Goal: Task Accomplishment & Management: Manage account settings

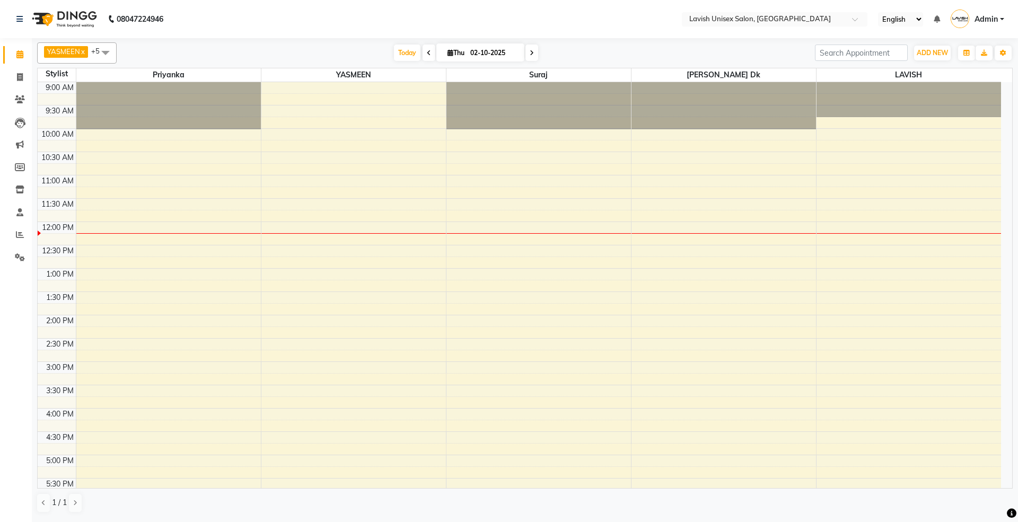
click at [403, 55] on span "Today" at bounding box center [407, 53] width 27 height 16
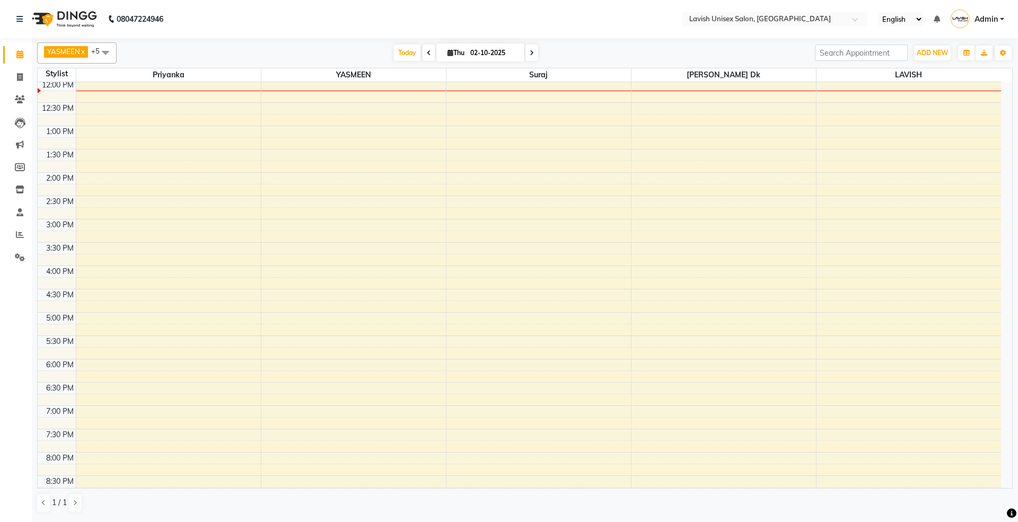
click at [425, 49] on span at bounding box center [429, 53] width 13 height 16
type input "01-10-2025"
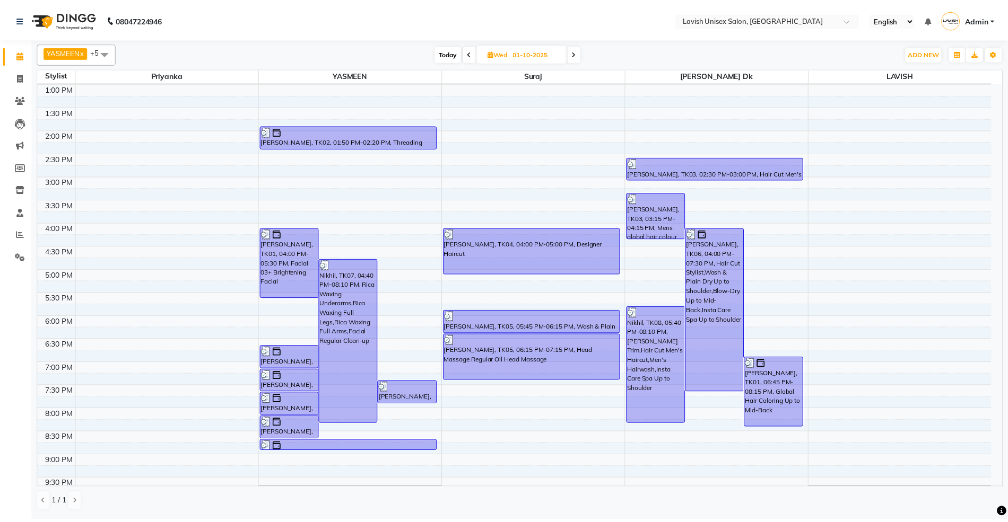
scroll to position [257, 0]
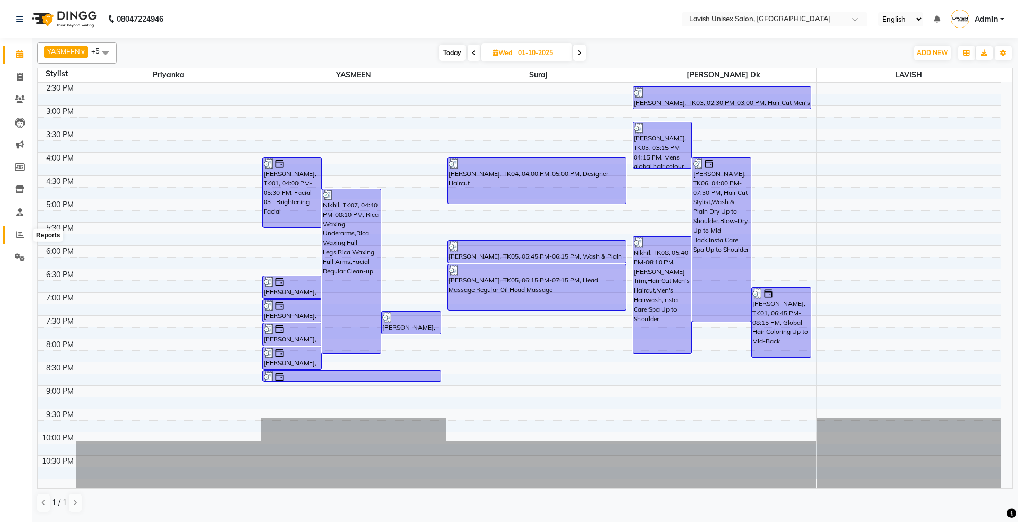
click at [18, 229] on span at bounding box center [20, 235] width 19 height 12
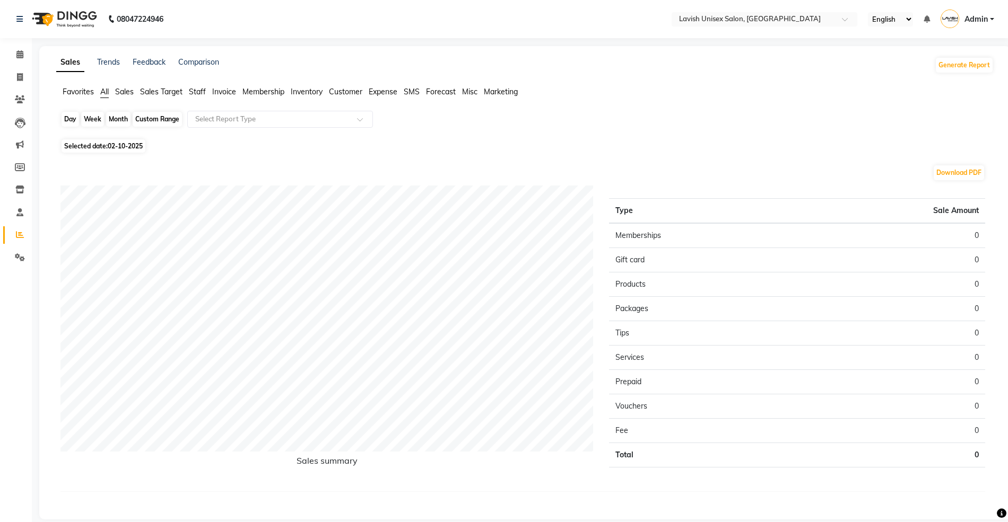
click at [69, 118] on div "Day" at bounding box center [71, 119] width 18 height 15
select select "10"
select select "2025"
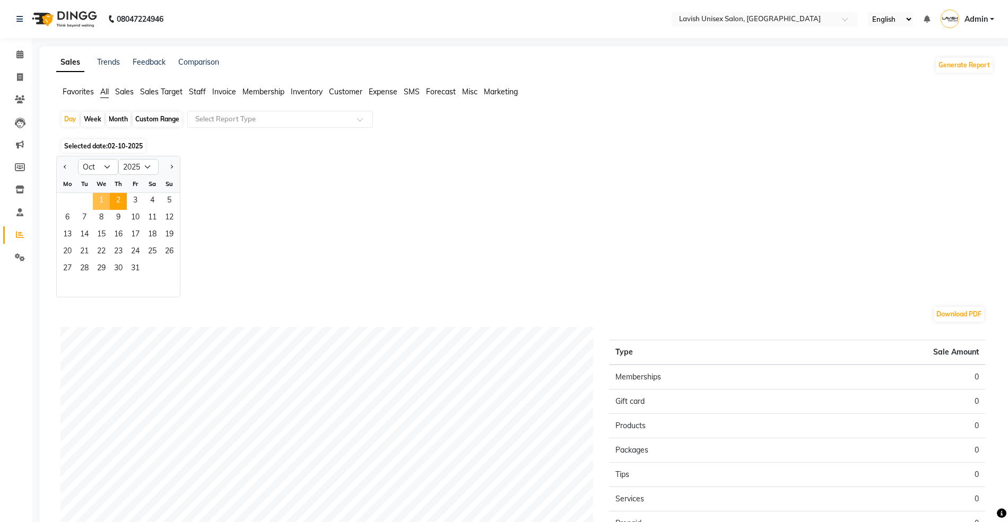
click at [101, 202] on span "1" at bounding box center [101, 201] width 17 height 17
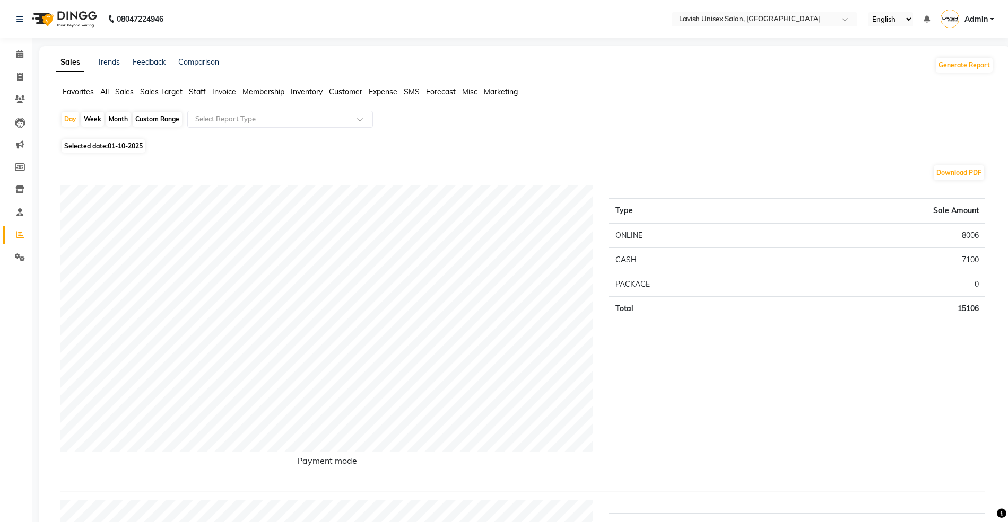
click at [122, 119] on div "Month" at bounding box center [118, 119] width 24 height 15
select select "10"
select select "2025"
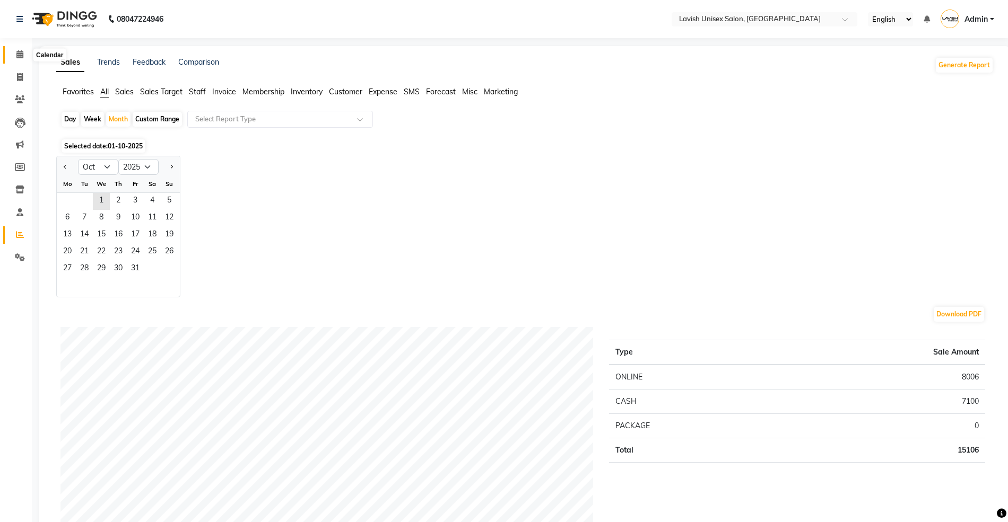
click at [18, 51] on icon at bounding box center [19, 54] width 7 height 8
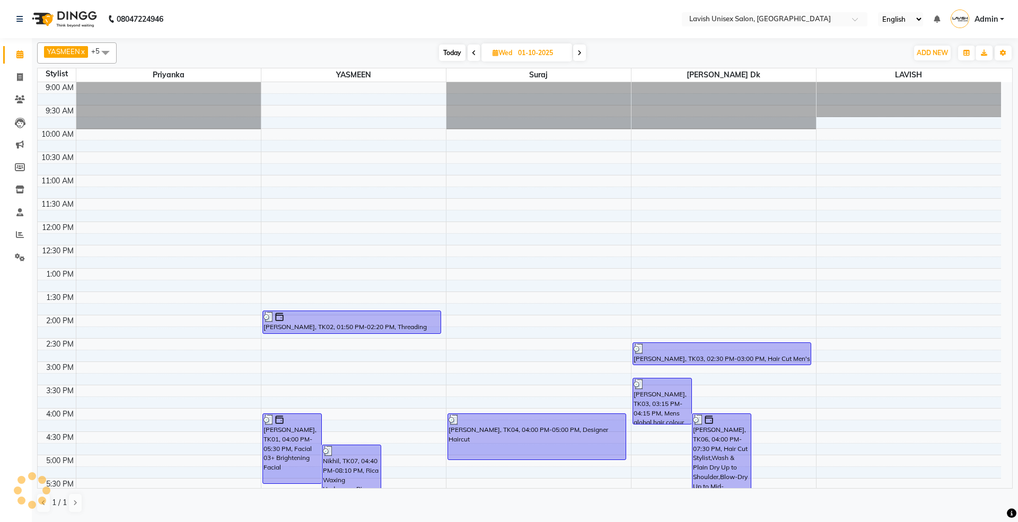
scroll to position [257, 0]
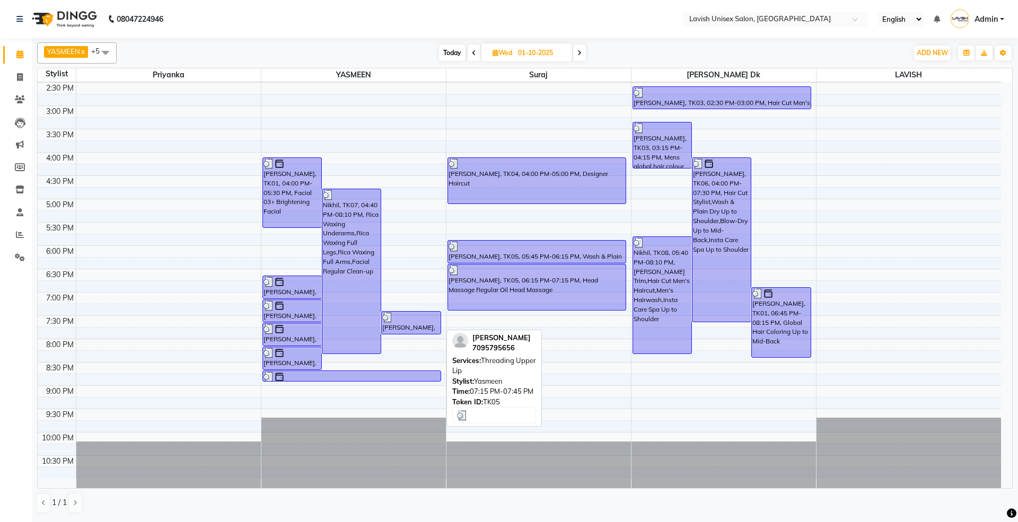
click at [414, 332] on div "[PERSON_NAME], TK05, 07:15 PM-07:45 PM, Threading Upper Lip" at bounding box center [411, 323] width 58 height 22
select select "3"
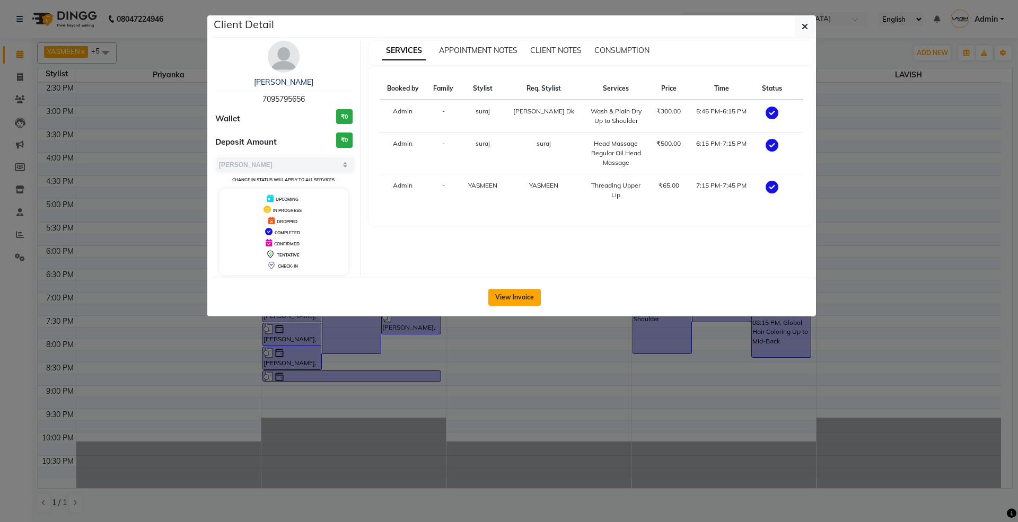
click at [513, 304] on button "View Invoice" at bounding box center [515, 297] width 53 height 17
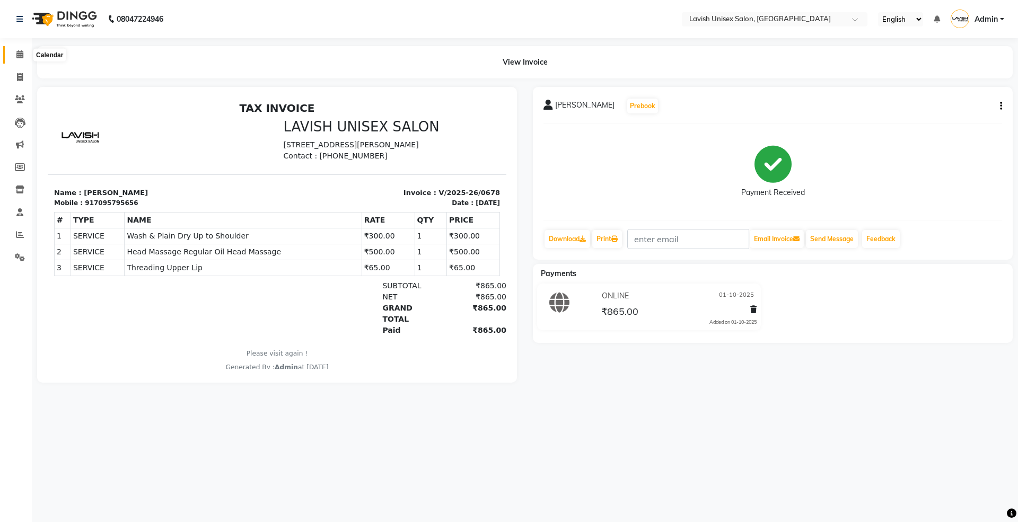
click at [17, 53] on icon at bounding box center [19, 54] width 7 height 8
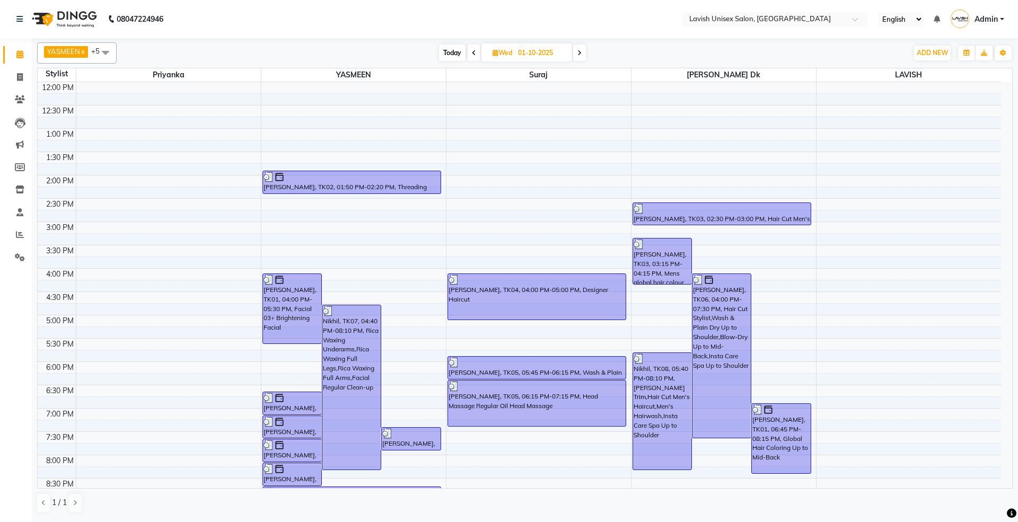
scroll to position [257, 0]
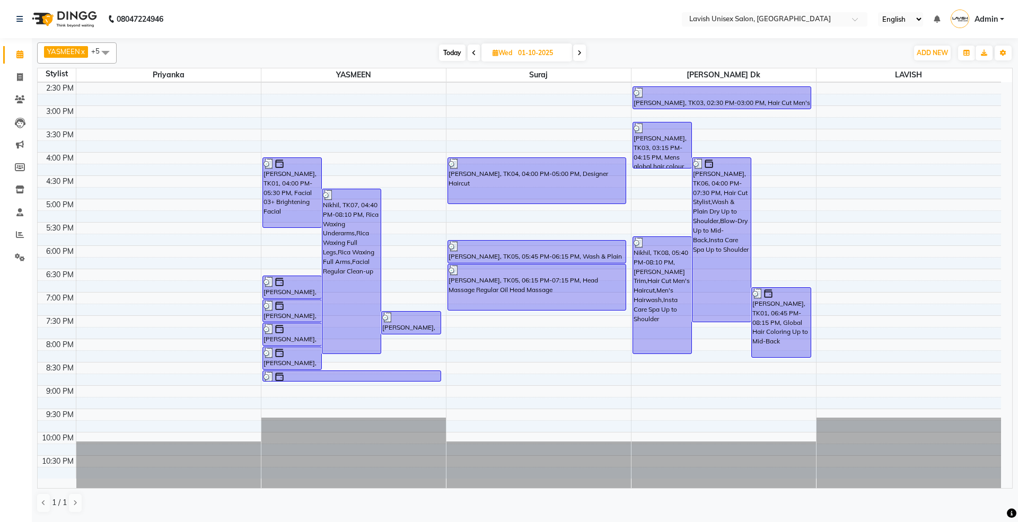
click at [448, 56] on span "Today" at bounding box center [452, 53] width 27 height 16
type input "02-10-2025"
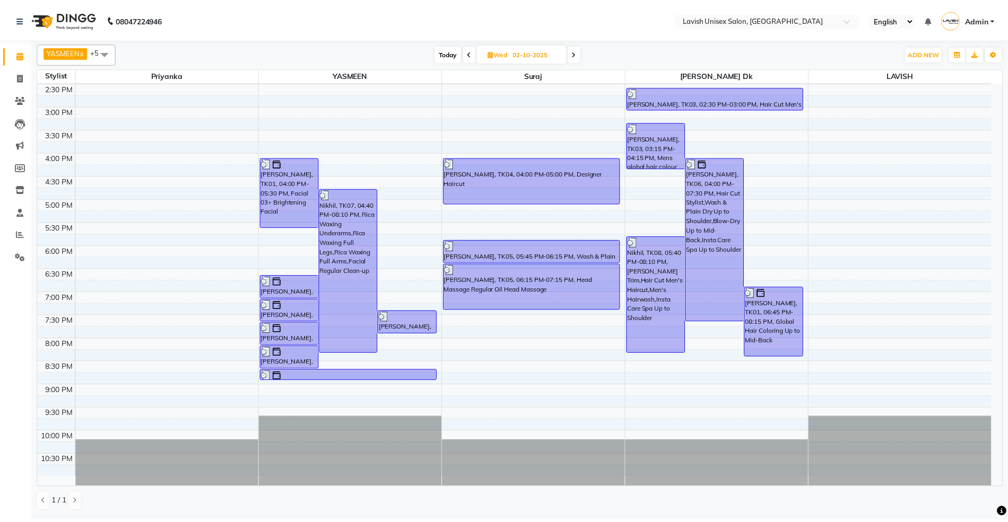
scroll to position [143, 0]
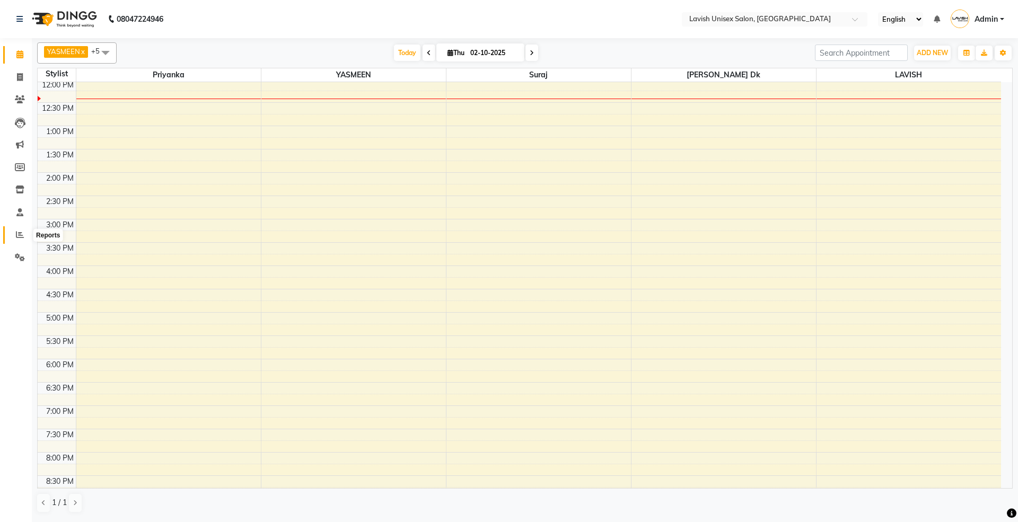
click at [19, 238] on icon at bounding box center [20, 235] width 8 height 8
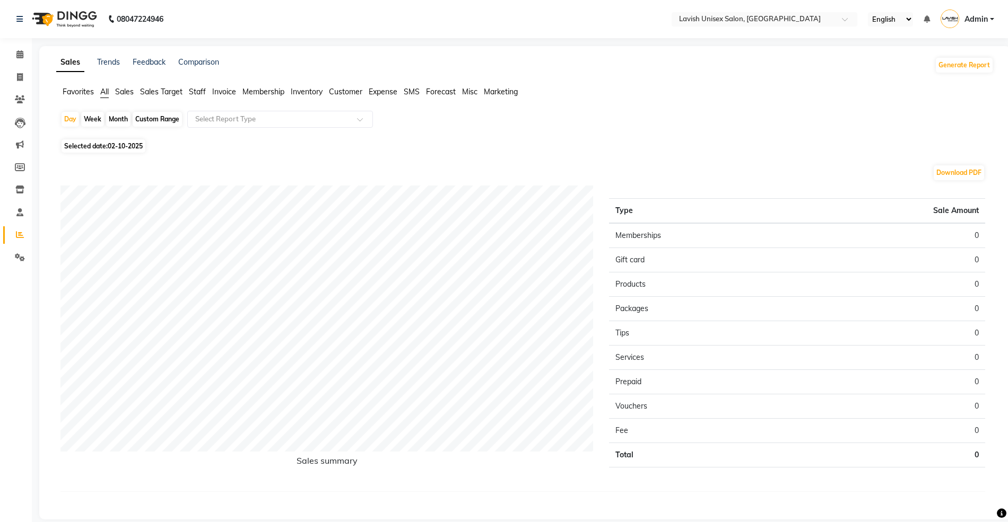
click at [117, 121] on div "Month" at bounding box center [118, 119] width 24 height 15
select select "10"
select select "2025"
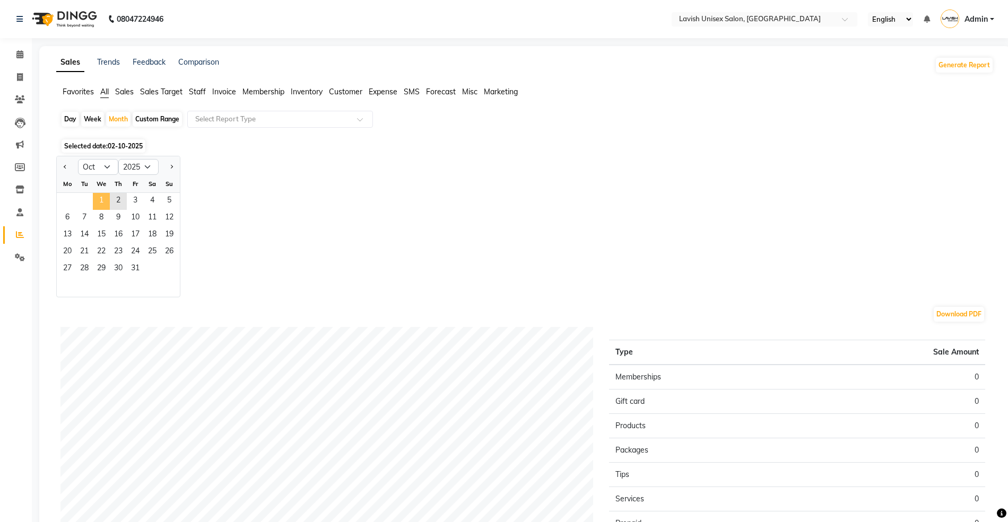
click at [99, 202] on span "1" at bounding box center [101, 201] width 17 height 17
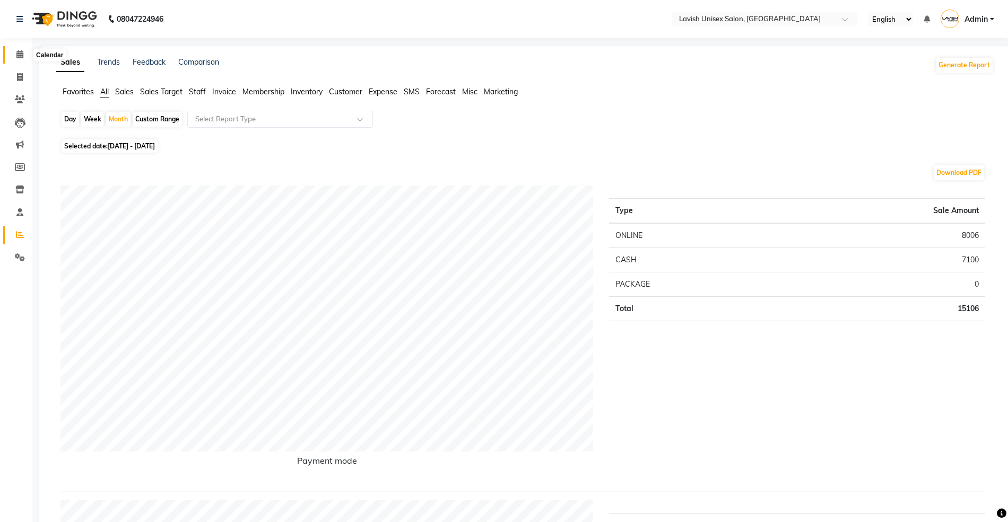
click at [11, 50] on span at bounding box center [20, 55] width 19 height 12
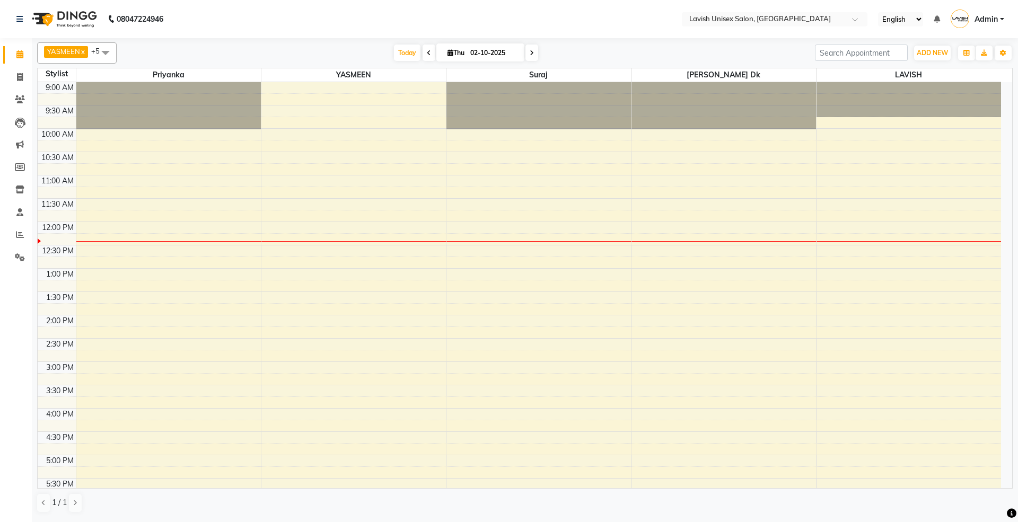
click at [427, 55] on span at bounding box center [429, 53] width 13 height 16
type input "01-10-2025"
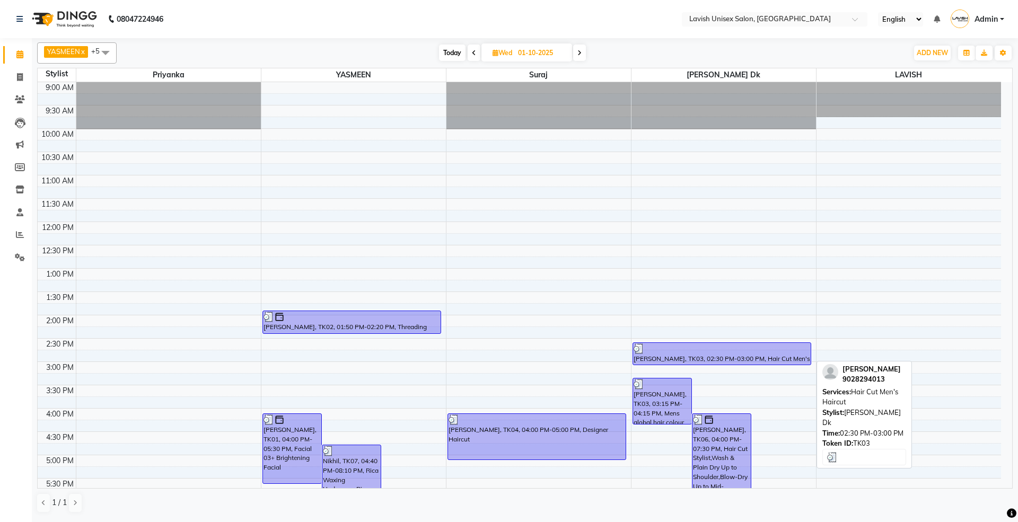
click at [769, 351] on div at bounding box center [722, 349] width 177 height 11
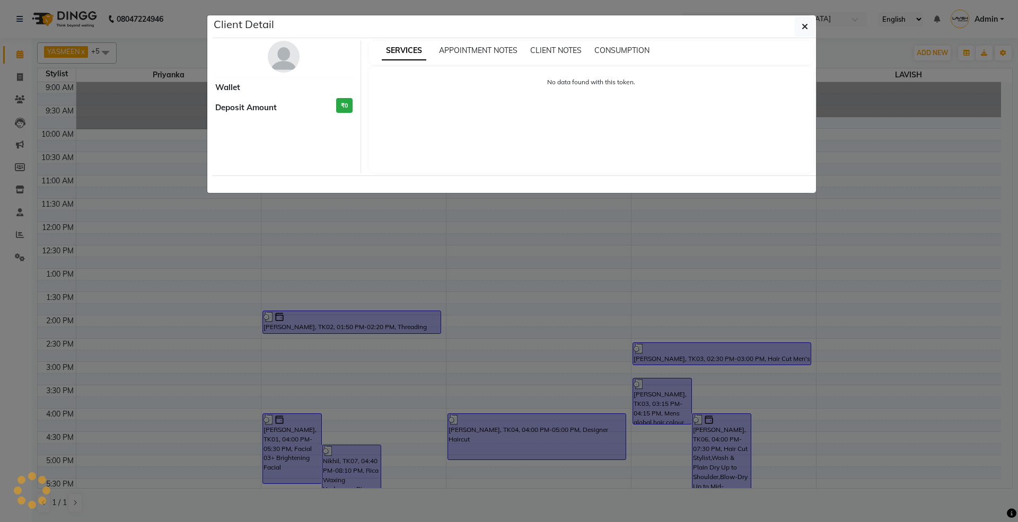
select select "3"
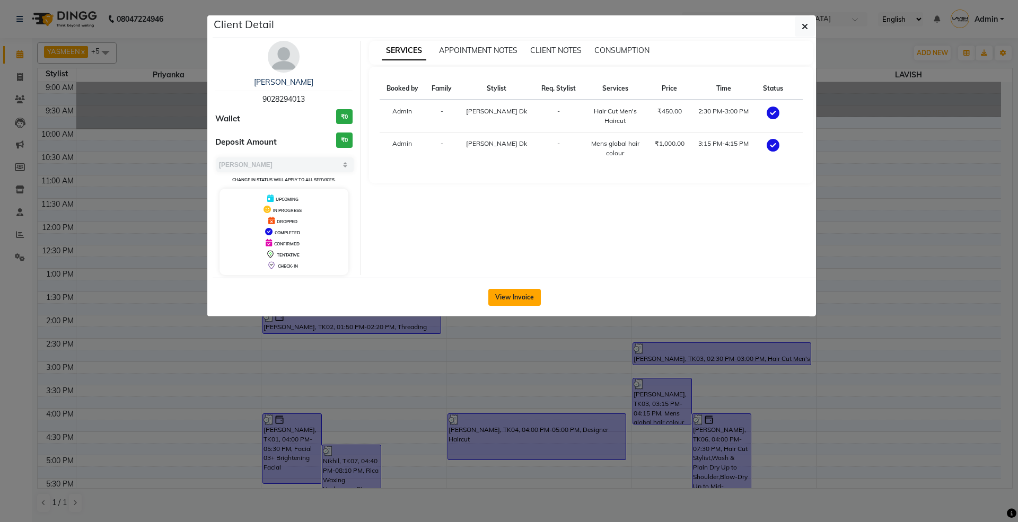
click at [518, 299] on button "View Invoice" at bounding box center [515, 297] width 53 height 17
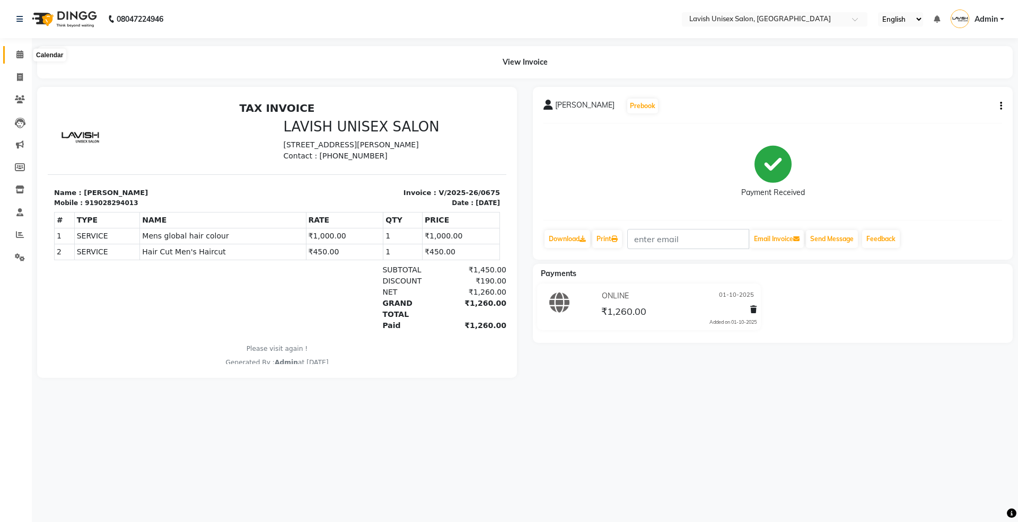
click at [22, 58] on icon at bounding box center [19, 54] width 7 height 8
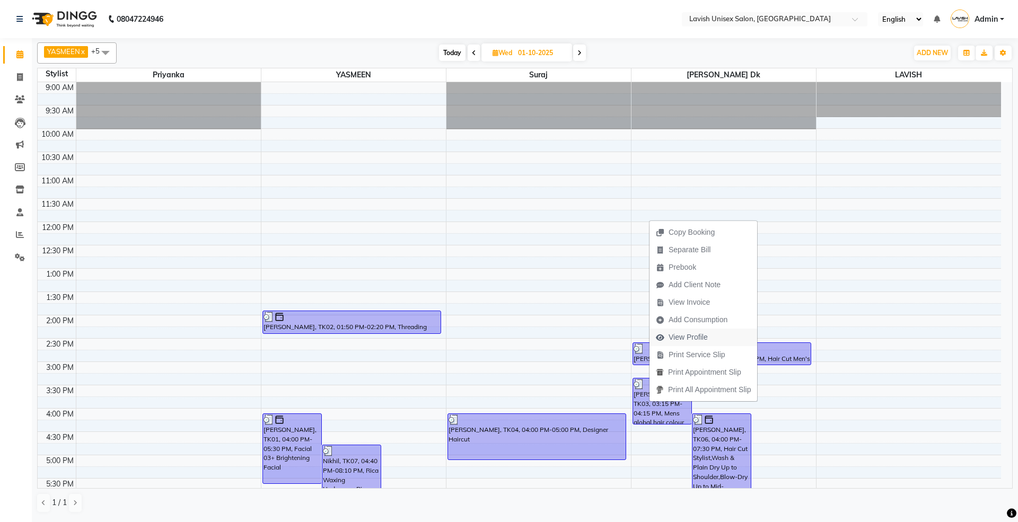
click at [722, 336] on button "View Profile" at bounding box center [704, 338] width 108 height 18
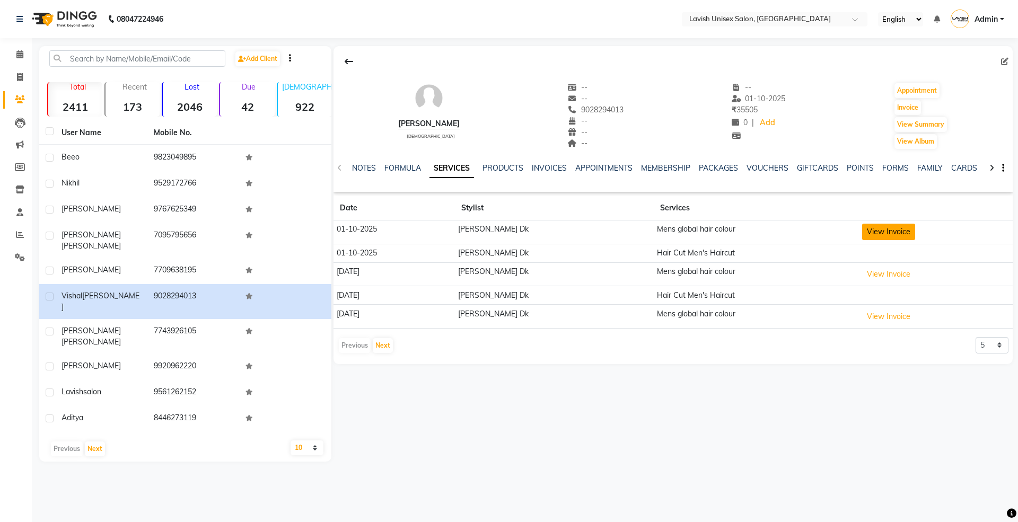
click at [877, 234] on button "View Invoice" at bounding box center [888, 232] width 53 height 16
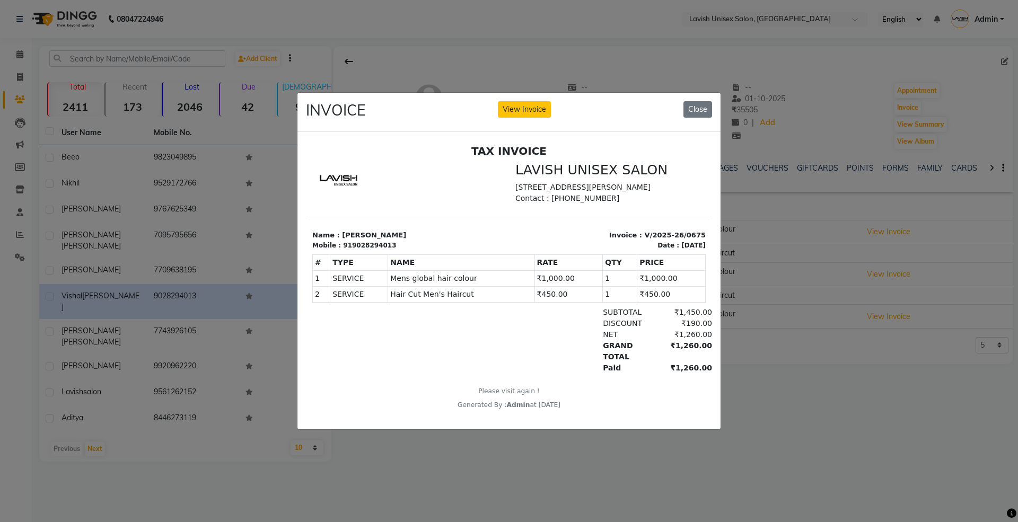
click at [866, 390] on ngb-modal-window "INVOICE View Invoice Close" at bounding box center [509, 261] width 1018 height 522
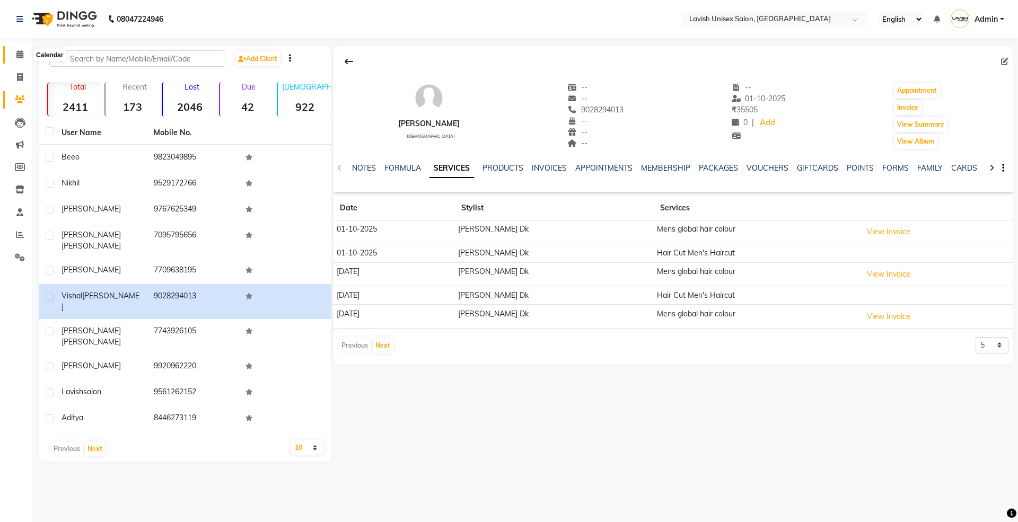
click at [19, 58] on icon at bounding box center [19, 54] width 7 height 8
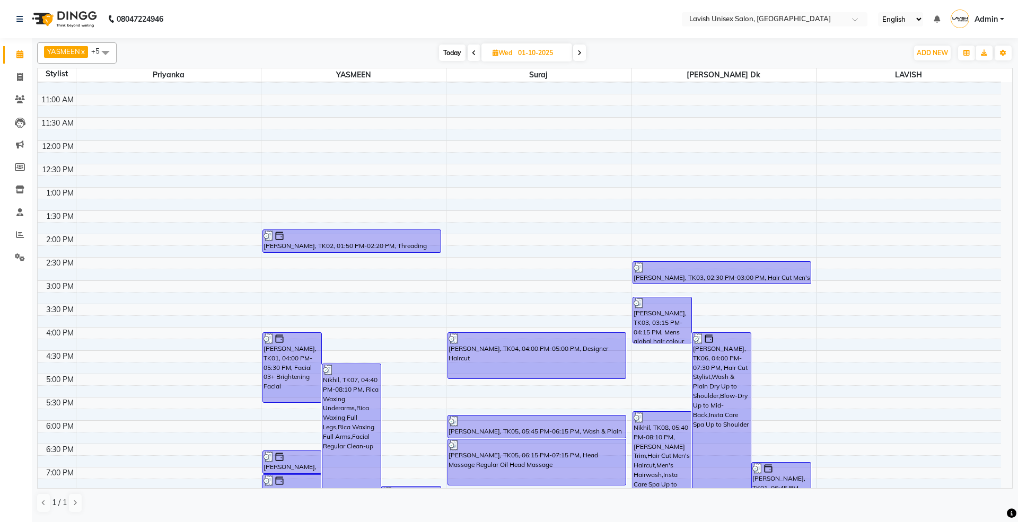
scroll to position [141, 0]
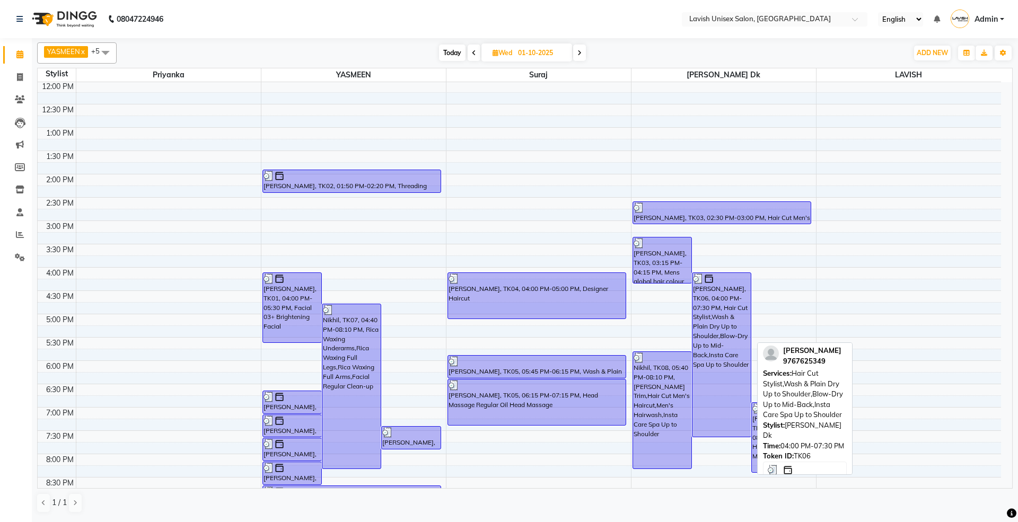
click at [729, 332] on div "[PERSON_NAME], TK06, 04:00 PM-07:30 PM, Hair Cut Stylist,Wash & Plain Dry Up to…" at bounding box center [722, 355] width 58 height 164
select select "3"
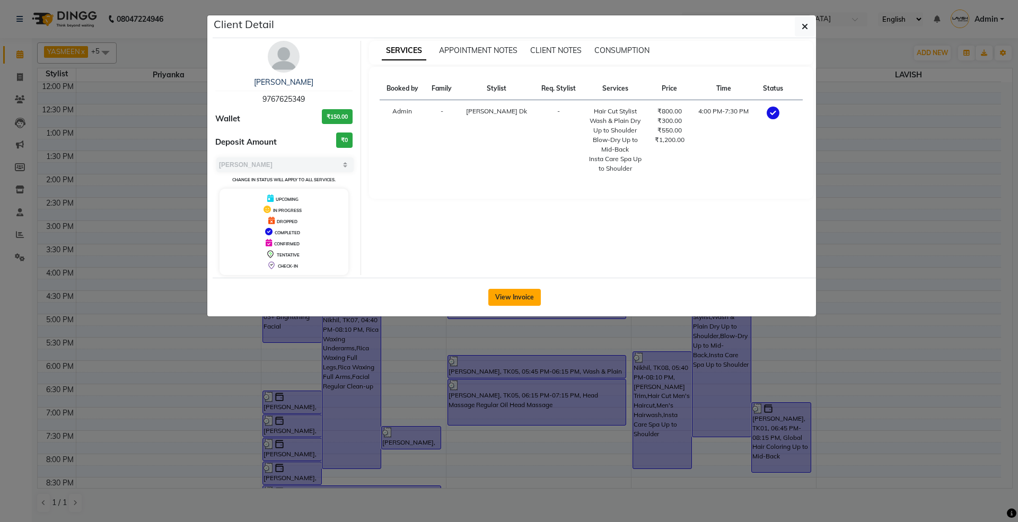
click at [518, 289] on button "View Invoice" at bounding box center [515, 297] width 53 height 17
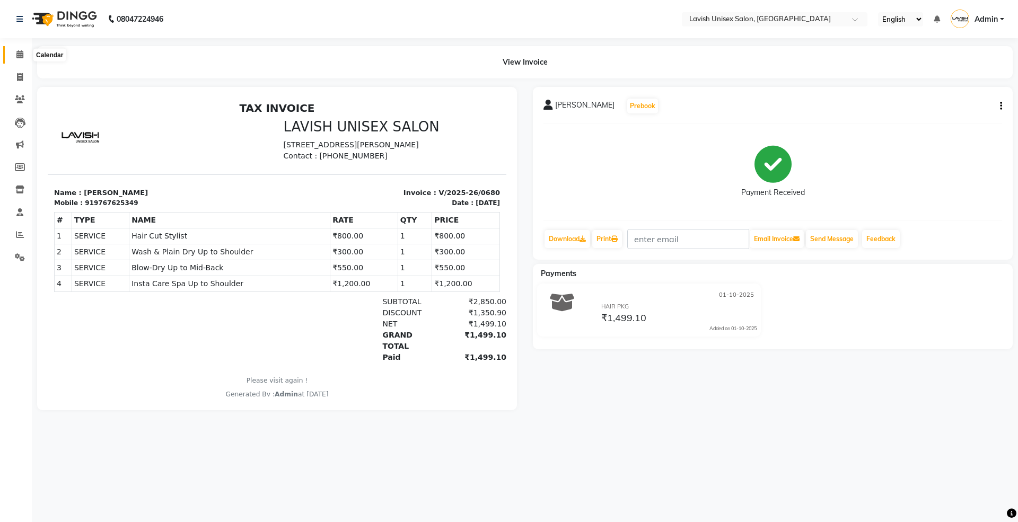
click at [23, 54] on span at bounding box center [20, 55] width 19 height 12
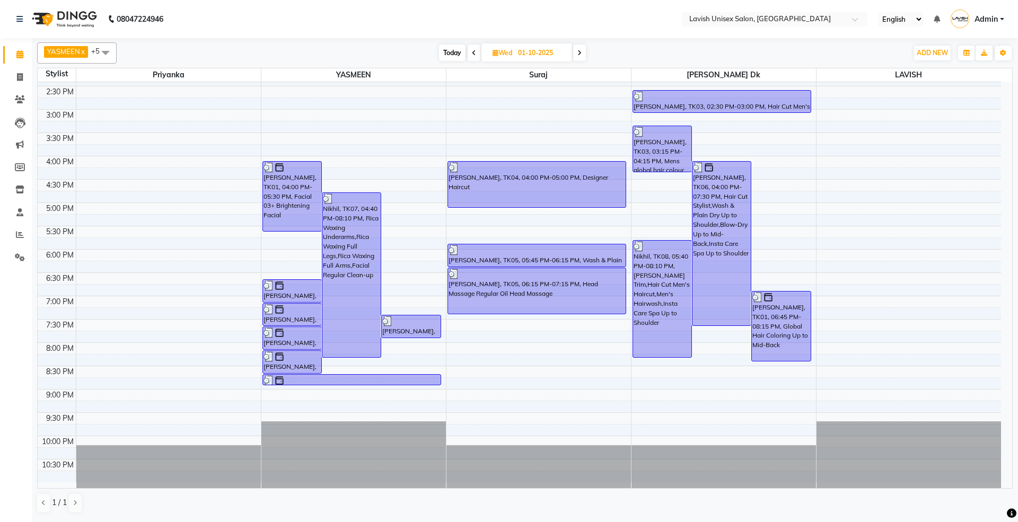
scroll to position [257, 0]
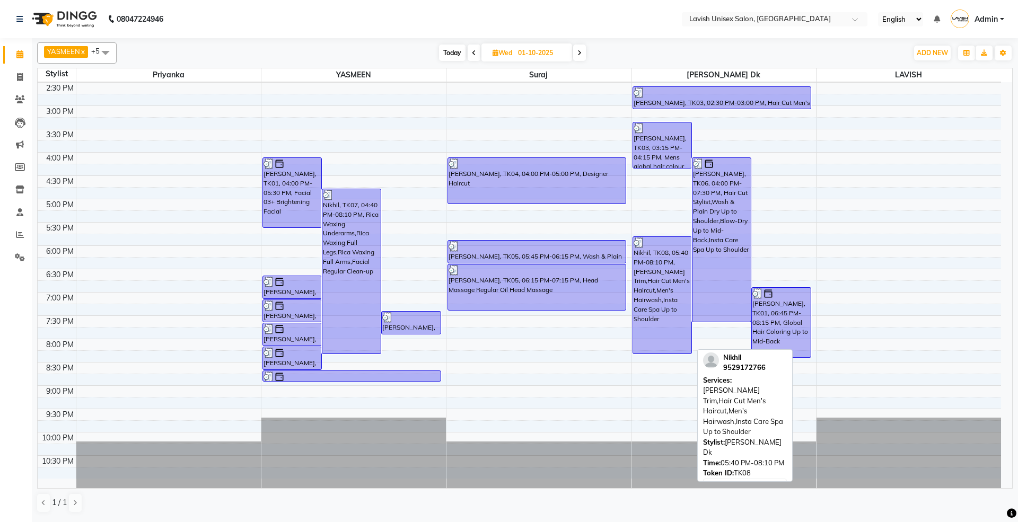
click at [666, 289] on div "Nikhil, TK08, 05:40 PM-08:10 PM, [PERSON_NAME] Trim,Hair Cut Men's Haircut,Men'…" at bounding box center [662, 295] width 58 height 117
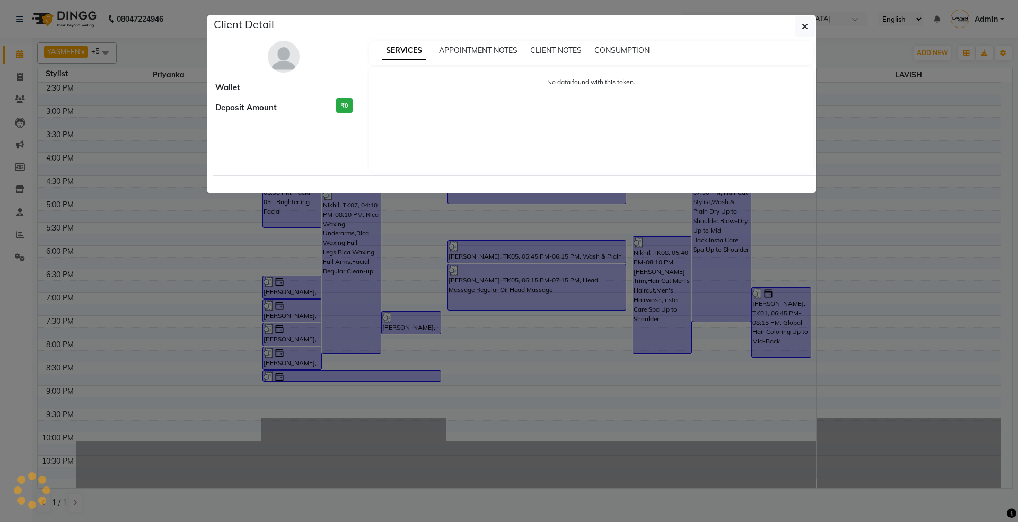
select select "3"
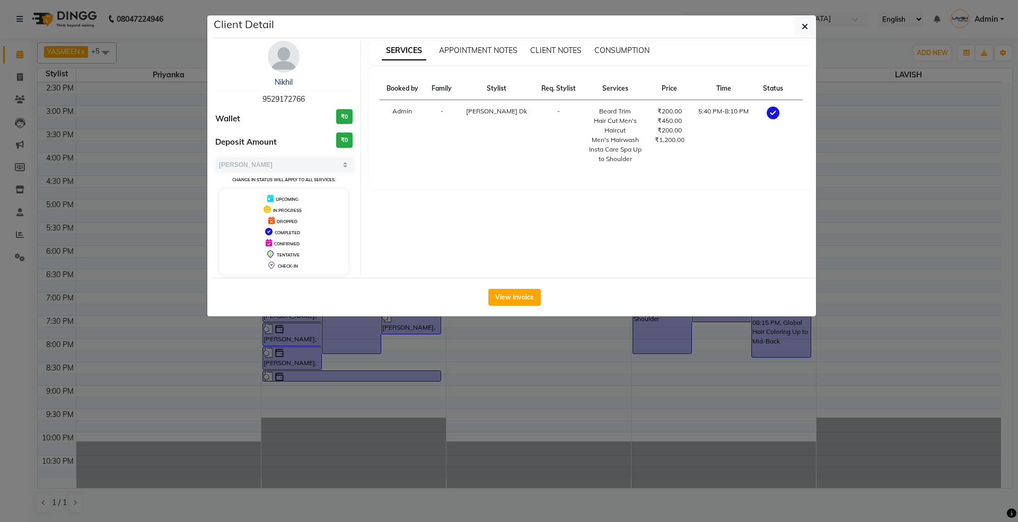
click at [515, 285] on div "View Invoice" at bounding box center [515, 297] width 604 height 39
click at [527, 304] on button "View Invoice" at bounding box center [515, 297] width 53 height 17
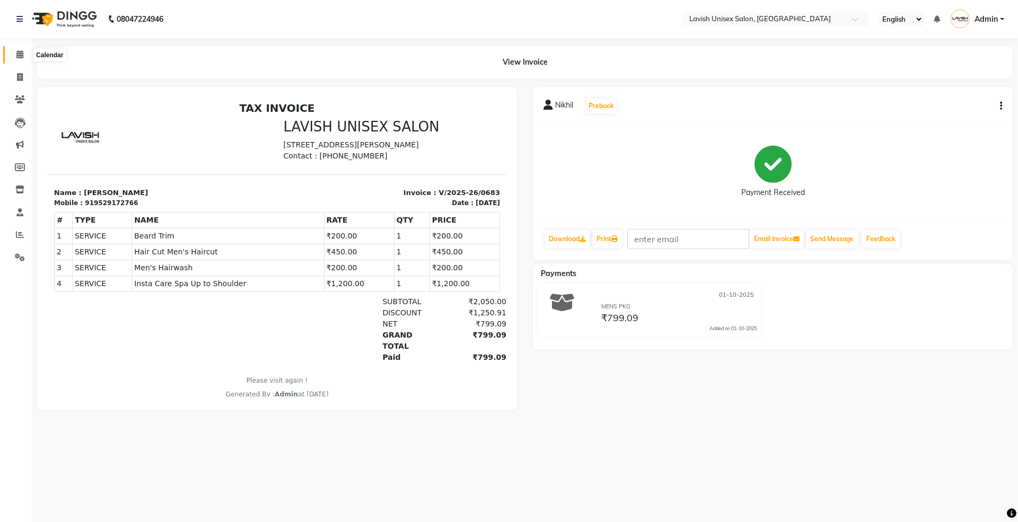
click at [12, 58] on span at bounding box center [20, 55] width 19 height 12
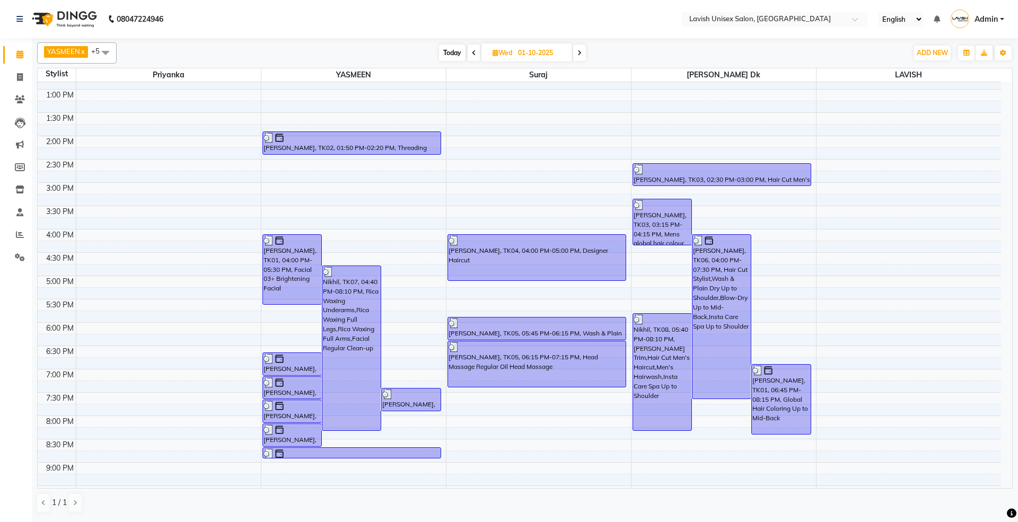
scroll to position [257, 0]
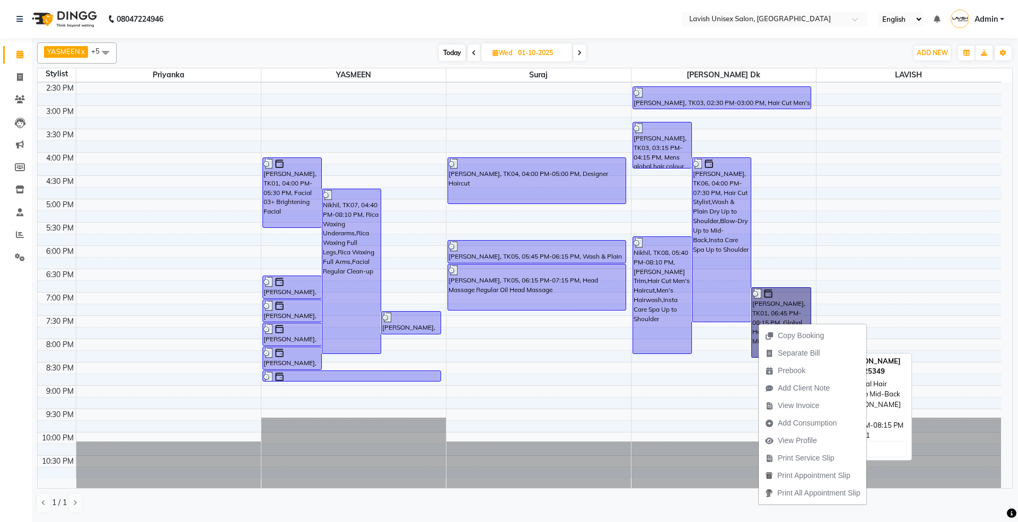
drag, startPoint x: 788, startPoint y: 290, endPoint x: 794, endPoint y: 302, distance: 13.5
click at [794, 302] on link "[PERSON_NAME], TK01, 06:45 PM-08:15 PM, Global Hair Coloring Up to Mid-Back" at bounding box center [781, 322] width 59 height 71
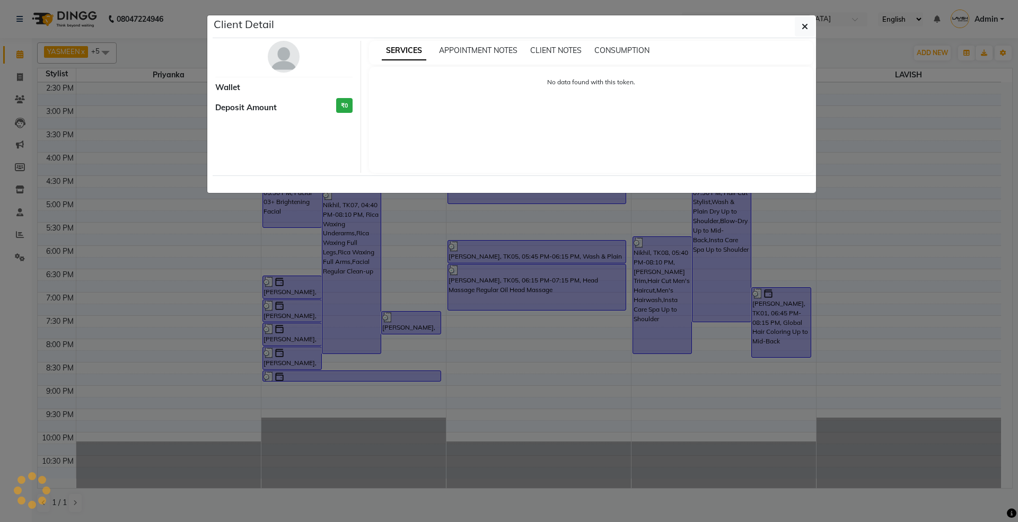
select select "3"
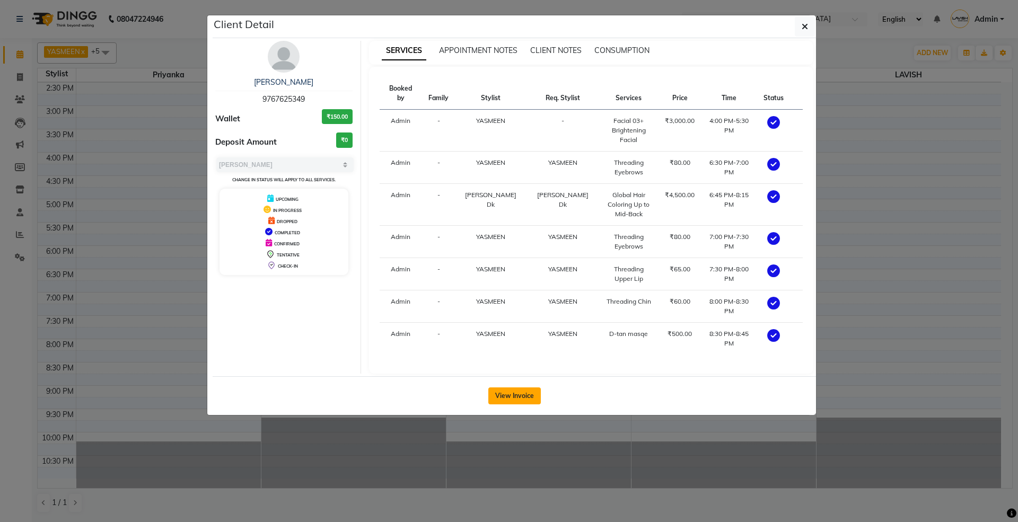
click at [529, 388] on button "View Invoice" at bounding box center [515, 396] width 53 height 17
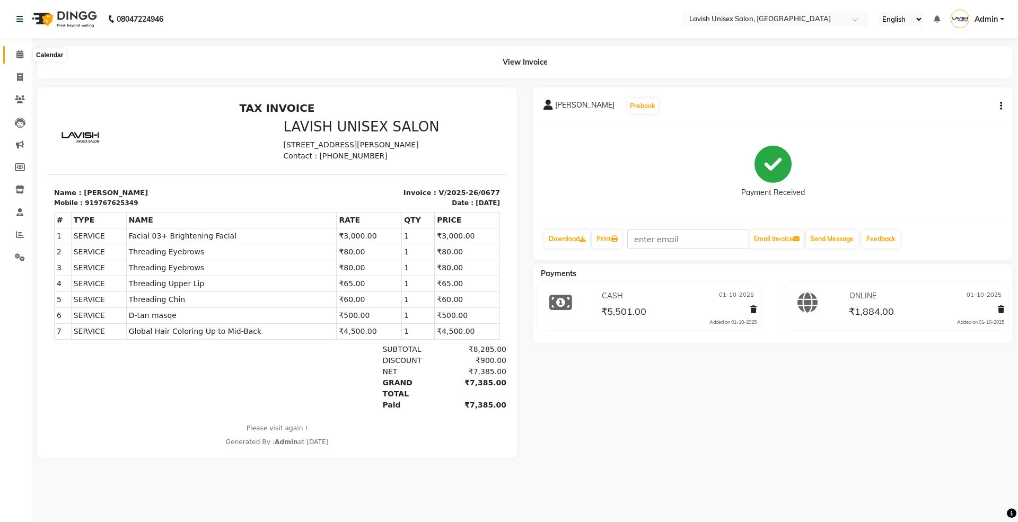
click at [16, 56] on icon at bounding box center [19, 54] width 7 height 8
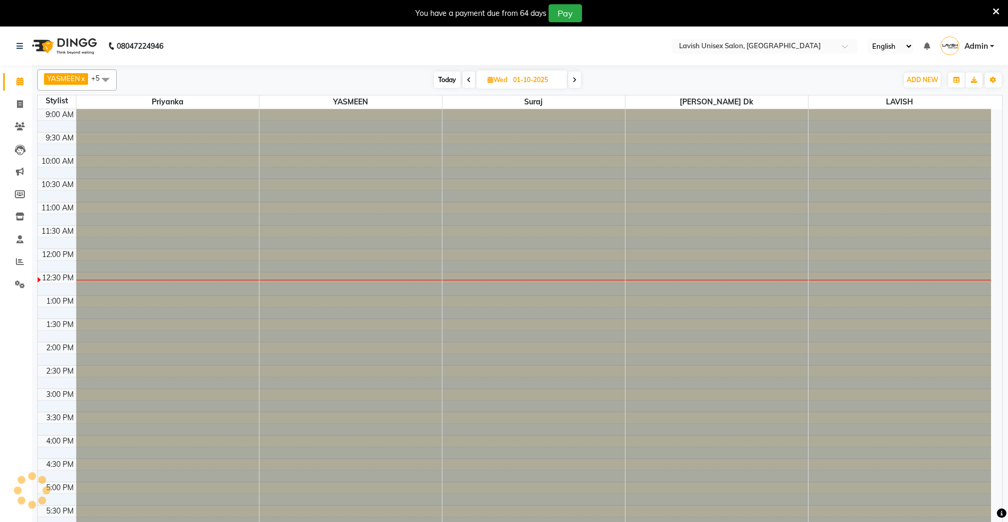
select select "en"
